Goal: Task Accomplishment & Management: Use online tool/utility

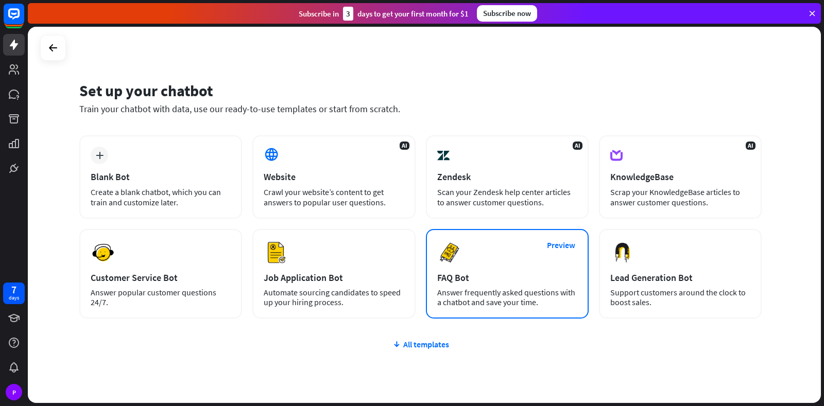
click at [446, 257] on img at bounding box center [449, 253] width 25 height 25
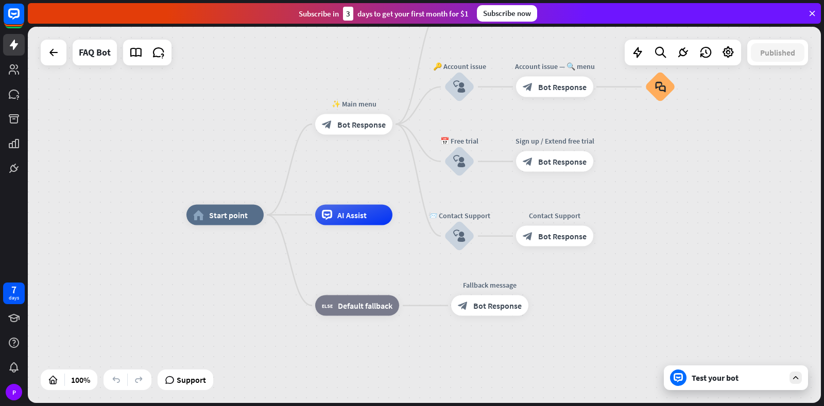
click at [683, 372] on div at bounding box center [678, 378] width 16 height 16
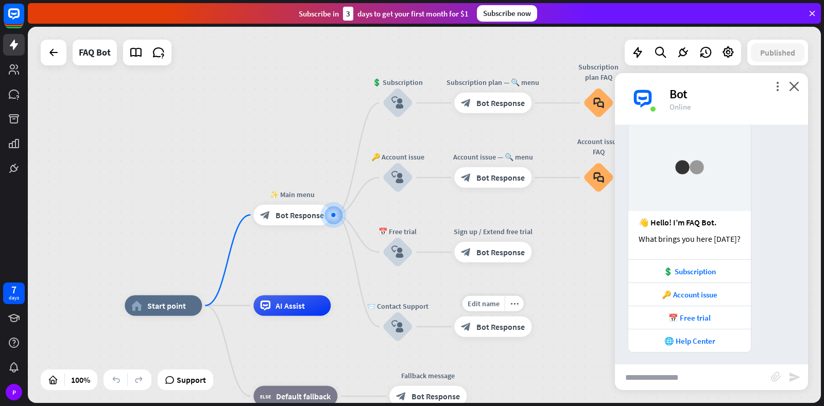
scroll to position [36, 0]
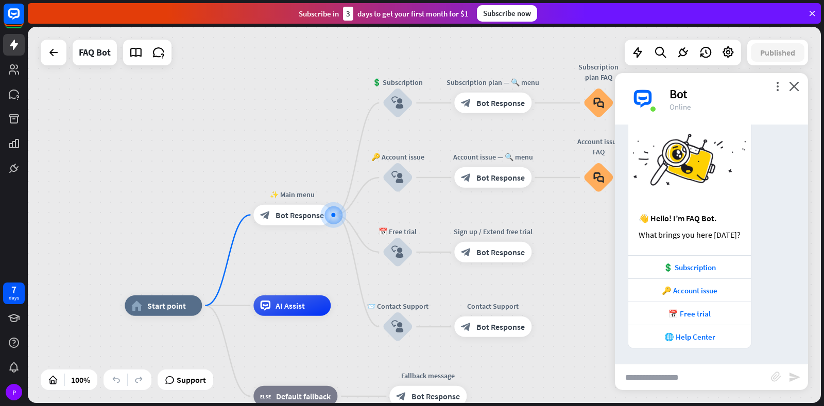
click at [693, 381] on input "text" at bounding box center [693, 378] width 156 height 26
click at [101, 59] on div "FAQ Bot" at bounding box center [95, 53] width 32 height 26
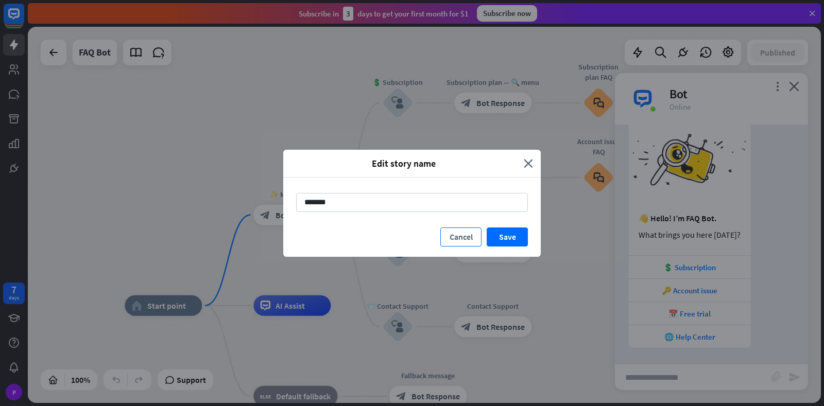
click at [462, 232] on button "Cancel" at bounding box center [460, 237] width 41 height 19
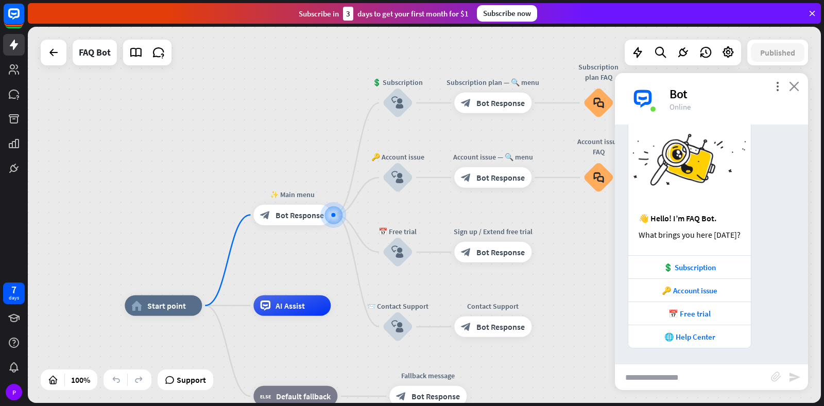
click at [798, 84] on icon "close" at bounding box center [794, 86] width 10 height 10
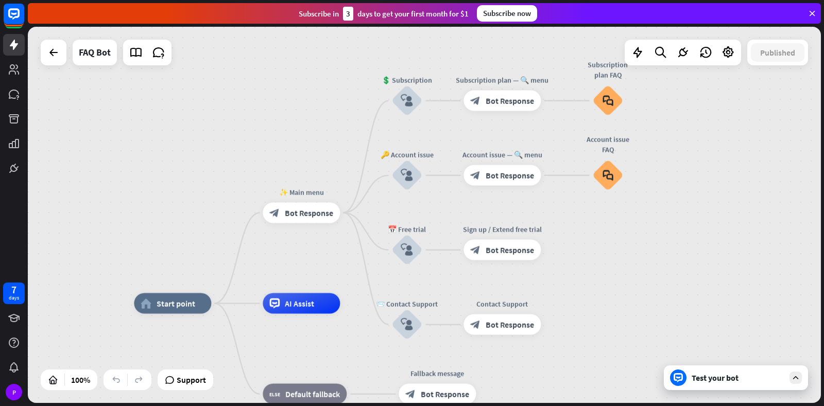
click at [96, 60] on div "FAQ Bot" at bounding box center [95, 53] width 32 height 26
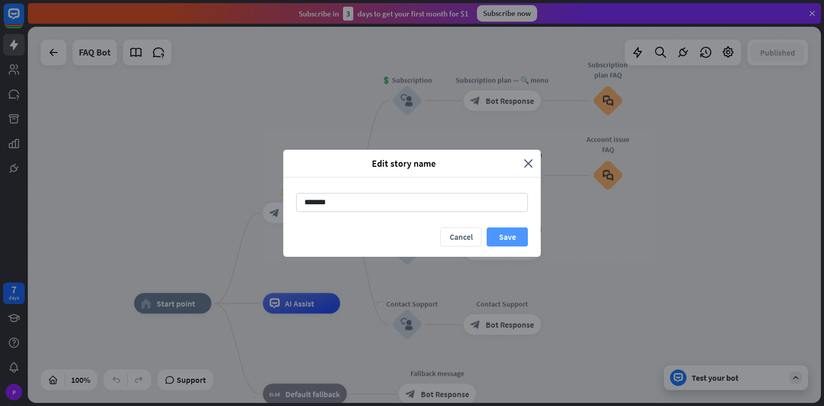
click at [499, 239] on button "Save" at bounding box center [507, 237] width 41 height 19
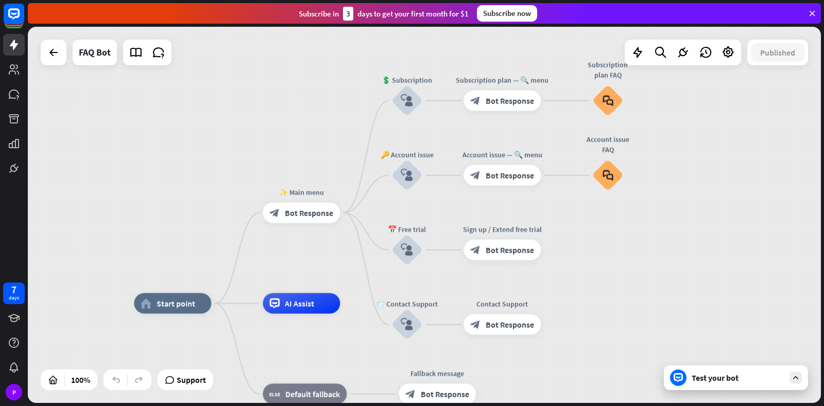
click at [679, 380] on icon at bounding box center [678, 377] width 9 height 9
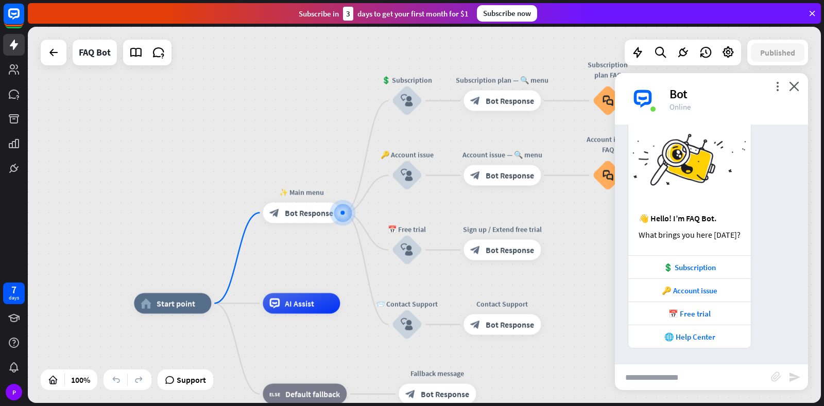
click at [681, 381] on input "text" at bounding box center [693, 378] width 156 height 26
click at [649, 384] on input "text" at bounding box center [693, 378] width 156 height 26
type input "**********"
click at [795, 374] on icon "send" at bounding box center [794, 377] width 12 height 12
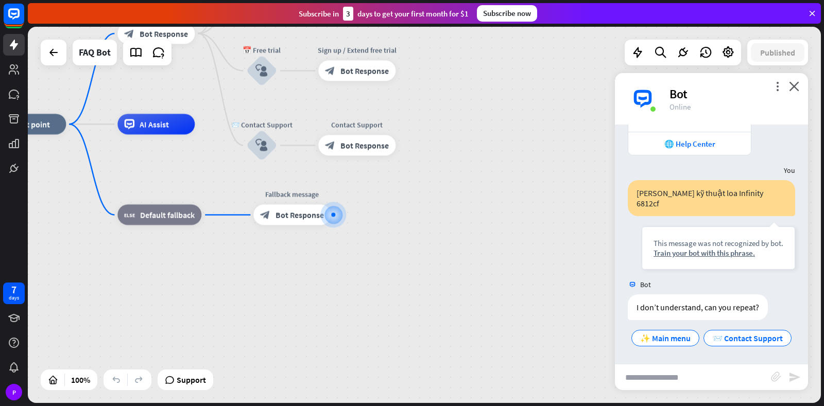
scroll to position [239, 0]
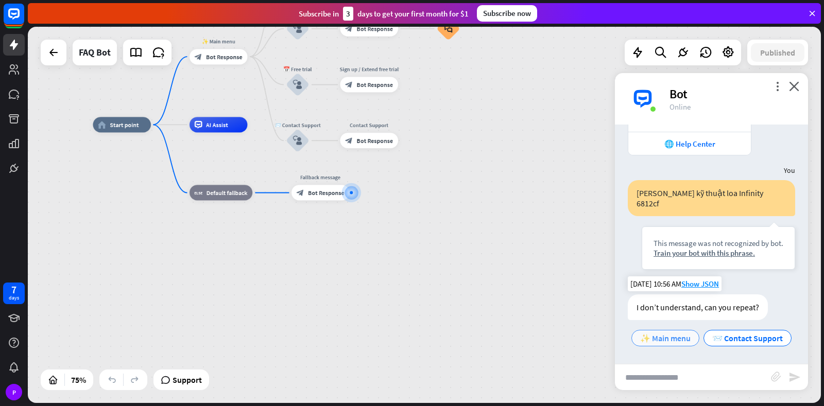
click at [691, 333] on span "✨ Main menu" at bounding box center [665, 338] width 50 height 10
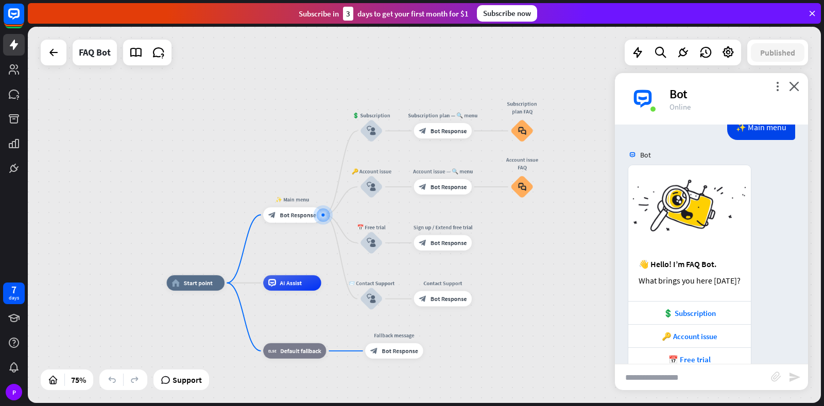
scroll to position [495, 0]
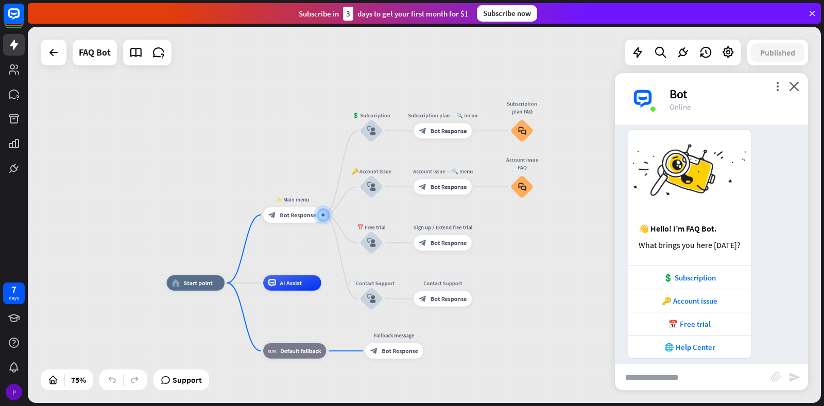
click at [19, 392] on div "P" at bounding box center [14, 392] width 16 height 16
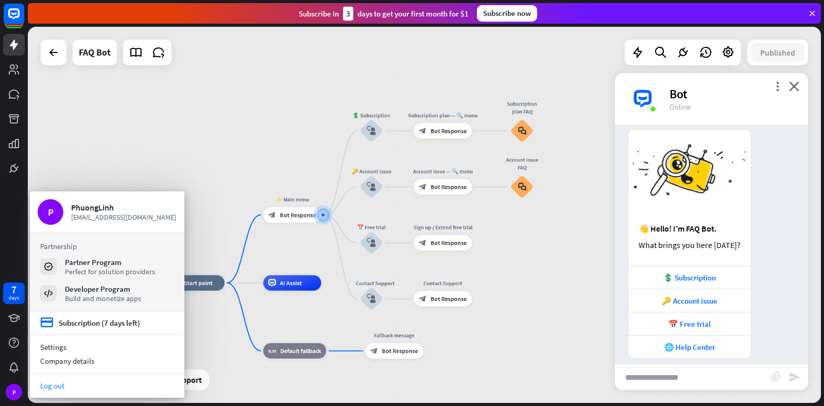
click at [56, 381] on link "Log out" at bounding box center [107, 386] width 155 height 14
